Goal: Task Accomplishment & Management: Complete application form

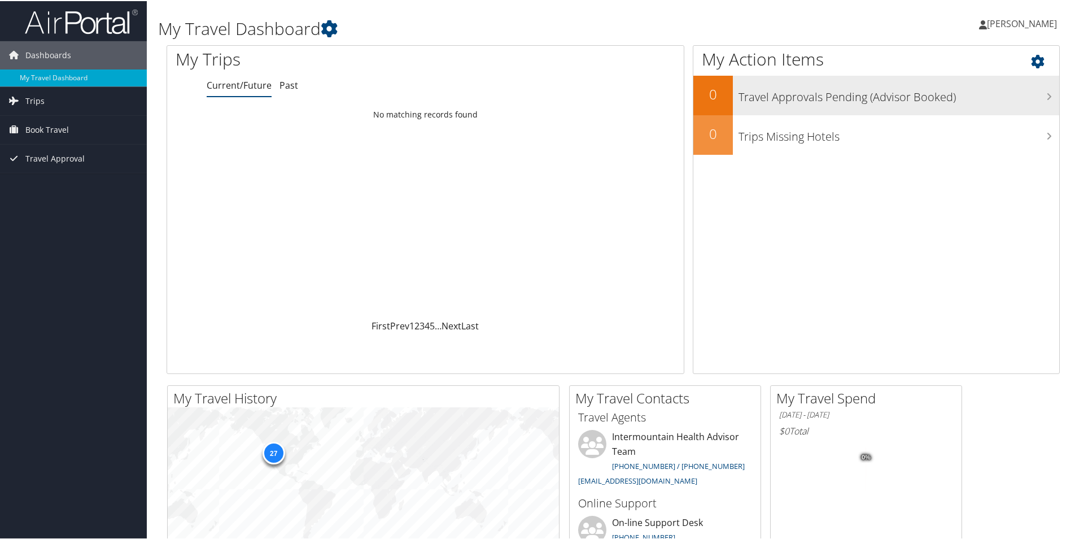
click at [1046, 91] on icon at bounding box center [1049, 95] width 6 height 9
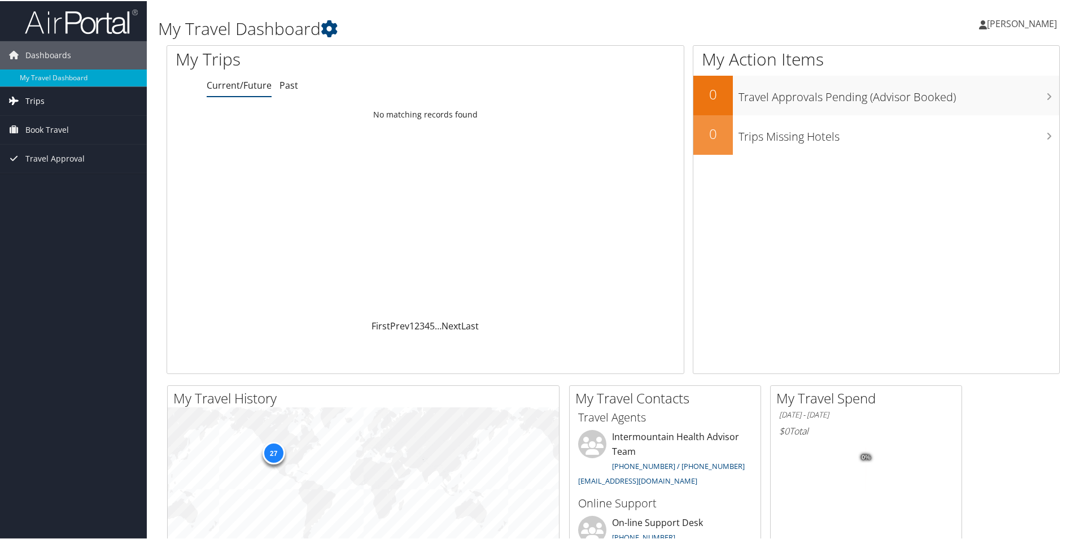
click at [34, 98] on span "Trips" at bounding box center [34, 100] width 19 height 28
click at [58, 126] on link "Current/Future Trips" at bounding box center [73, 122] width 147 height 17
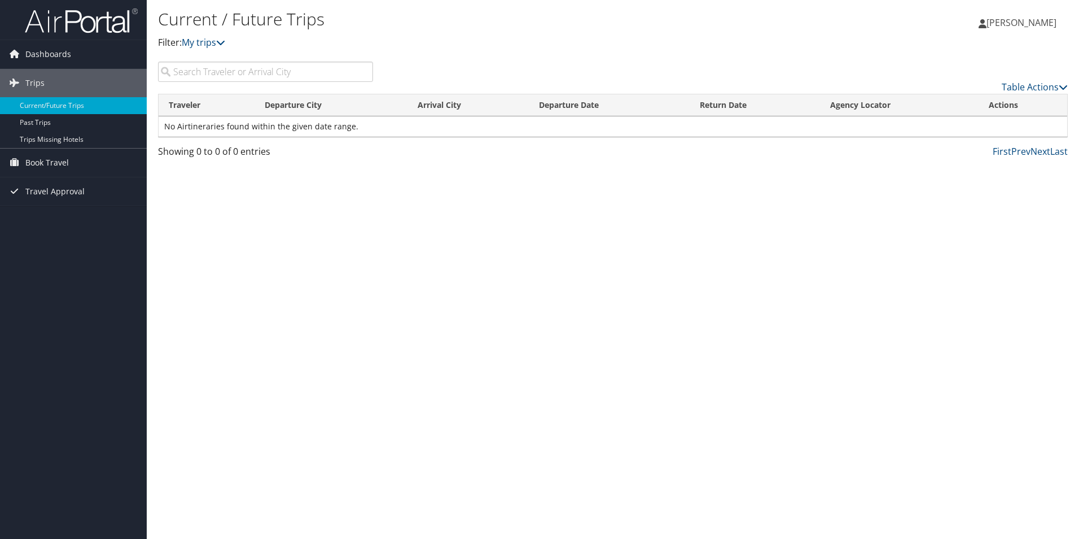
click at [228, 73] on input "search" at bounding box center [265, 72] width 215 height 20
click at [85, 163] on link "Book Travel" at bounding box center [73, 162] width 147 height 28
click at [107, 192] on link "Agent Booking Request" at bounding box center [73, 185] width 147 height 17
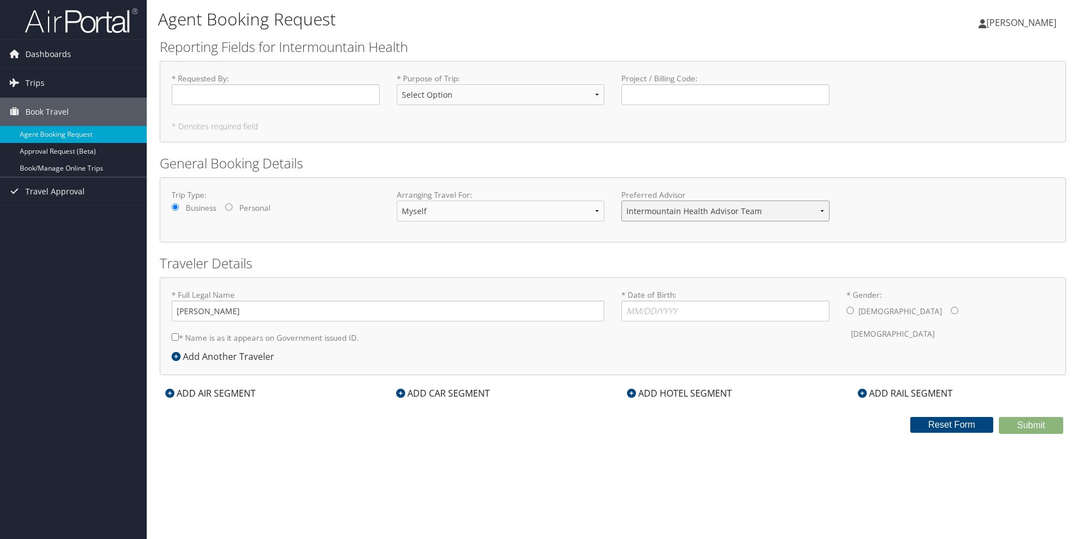
click at [677, 218] on select "Intermountain Health Advisor Team" at bounding box center [726, 210] width 208 height 21
click at [677, 217] on select "Intermountain Health Advisor Team" at bounding box center [726, 210] width 208 height 21
click at [35, 77] on span "Trips" at bounding box center [34, 83] width 19 height 28
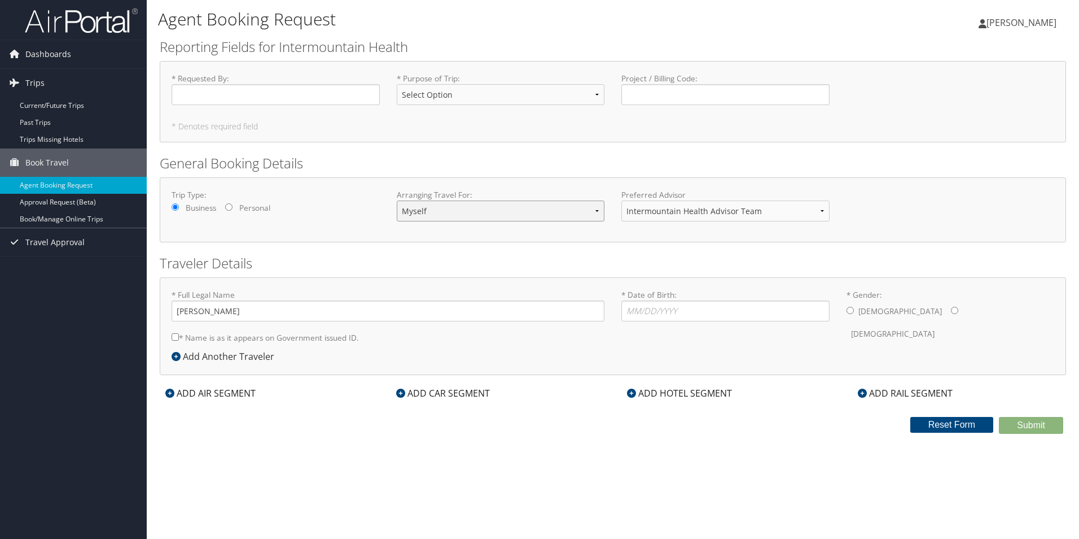
click at [513, 216] on select "Myself Another Traveler Guest Traveler" at bounding box center [501, 210] width 208 height 21
click at [664, 307] on input "* Date of Birth: Invalid Date" at bounding box center [726, 310] width 208 height 21
type input "05/05/1987"
click at [860, 309] on label "Male" at bounding box center [901, 310] width 84 height 21
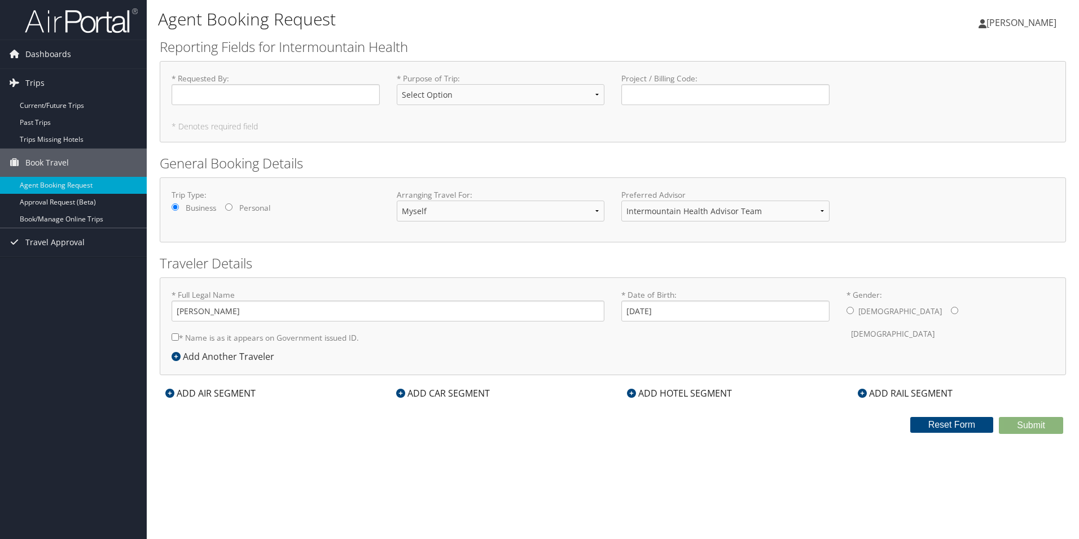
click at [854, 309] on input "* Gender: Male Female" at bounding box center [850, 310] width 7 height 7
radio input "true"
click at [305, 95] on input "* Requested By : Required" at bounding box center [276, 94] width 208 height 21
click at [460, 91] on select "Select Option 3rd Party Reimbursable Business CME Conf or Education Groups Pers…" at bounding box center [501, 94] width 208 height 21
select select "CME"
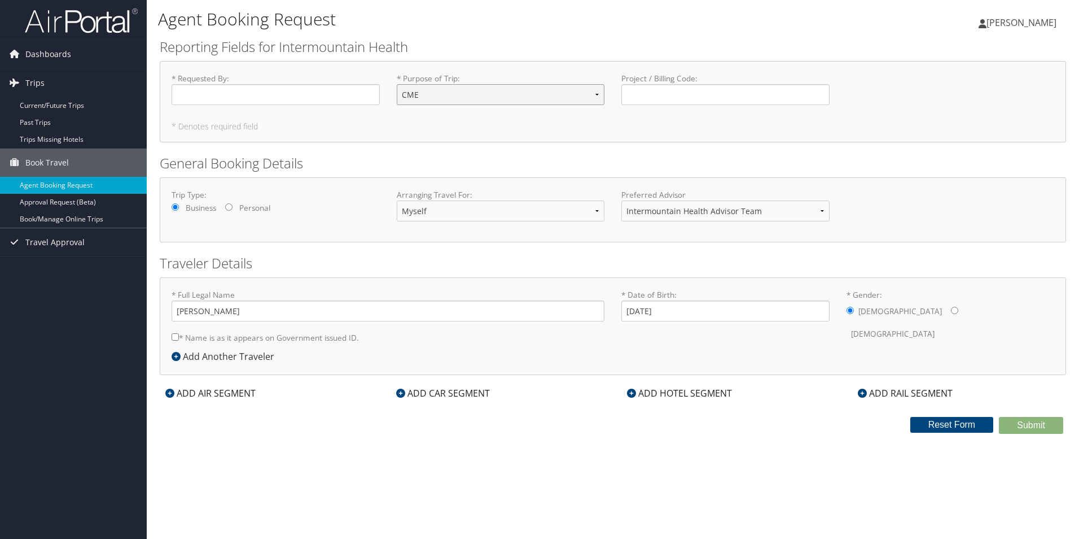
click at [397, 84] on select "Select Option 3rd Party Reimbursable Business CME Conf or Education Groups Pers…" at bounding box center [501, 94] width 208 height 21
click at [521, 114] on label "* Purpose of Trip : Select Option 3rd Party Reimbursable Business CME Conf or E…" at bounding box center [501, 93] width 208 height 41
click at [521, 105] on select "Select Option 3rd Party Reimbursable Business CME Conf or Education Groups Pers…" at bounding box center [501, 94] width 208 height 21
click at [197, 95] on input "* Requested By : Required" at bounding box center [276, 94] width 208 height 21
click at [39, 53] on span "Dashboards" at bounding box center [48, 54] width 46 height 28
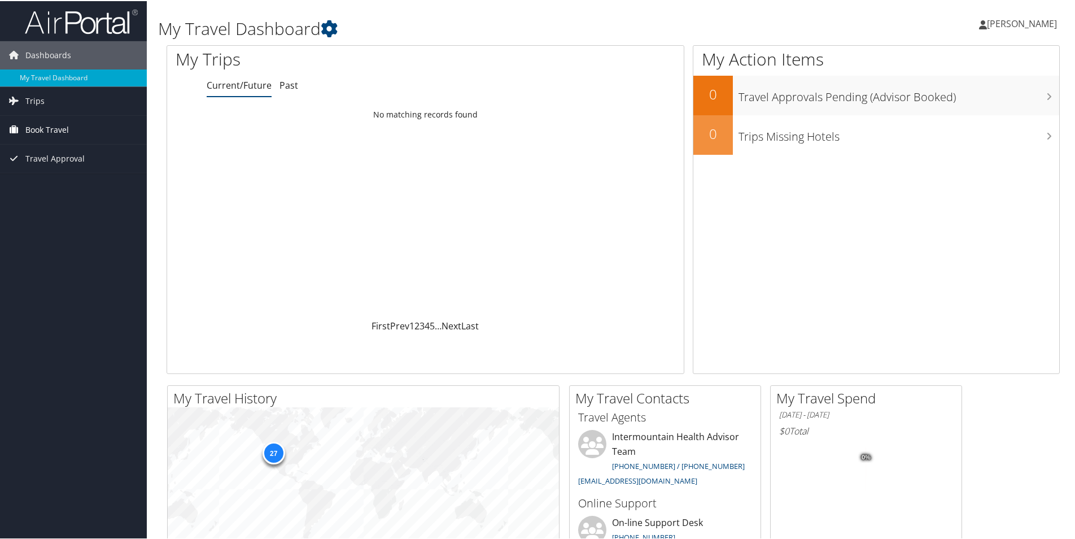
click at [45, 128] on span "Book Travel" at bounding box center [46, 129] width 43 height 28
click at [55, 182] on link "Book/Manage Online Trips" at bounding box center [73, 185] width 147 height 17
